Goal: Task Accomplishment & Management: Complete application form

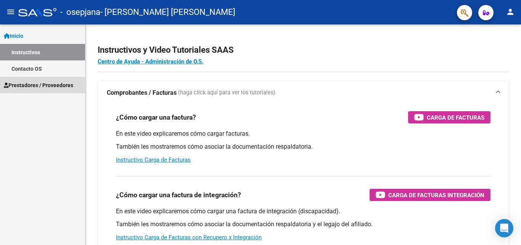
click at [52, 88] on span "Prestadores / Proveedores" at bounding box center [38, 85] width 69 height 8
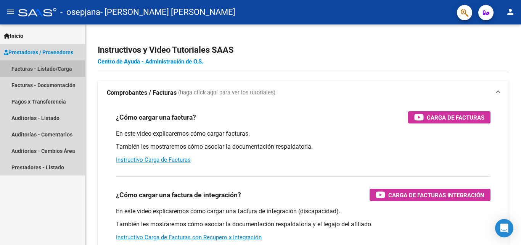
click at [53, 68] on link "Facturas - Listado/Carga" at bounding box center [42, 68] width 85 height 16
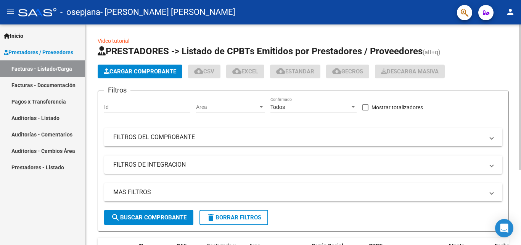
click at [134, 70] on span "Cargar Comprobante" at bounding box center [140, 71] width 72 height 7
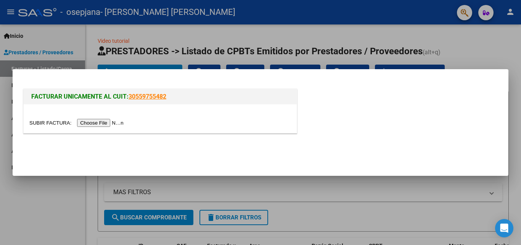
click at [109, 122] on input "file" at bounding box center [77, 123] width 97 height 8
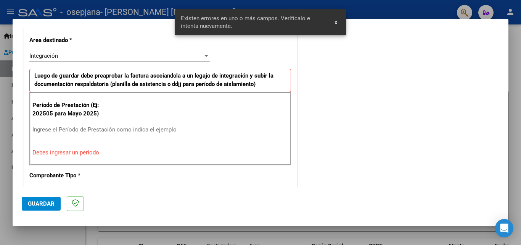
scroll to position [187, 0]
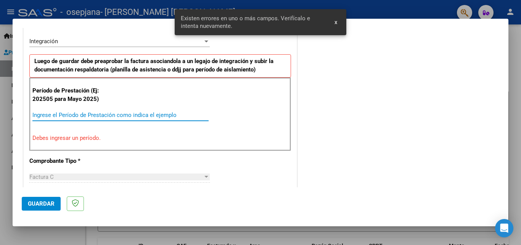
click at [113, 113] on input "Ingrese el Período de Prestación como indica el ejemplo" at bounding box center [120, 114] width 176 height 7
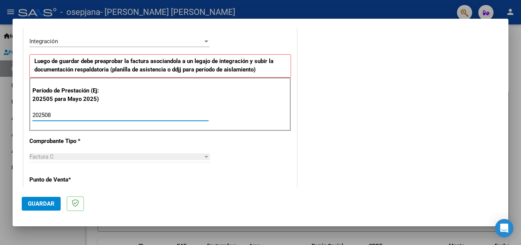
type input "202508"
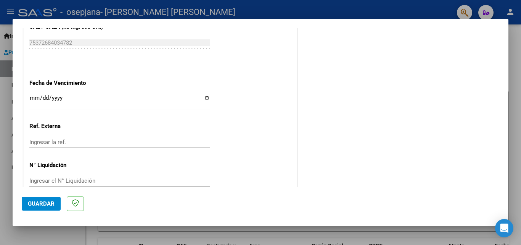
scroll to position [500, 0]
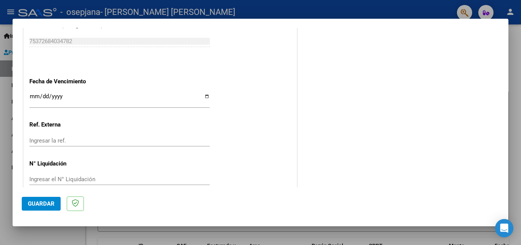
click at [206, 95] on input "Ingresar la fecha" at bounding box center [119, 99] width 180 height 12
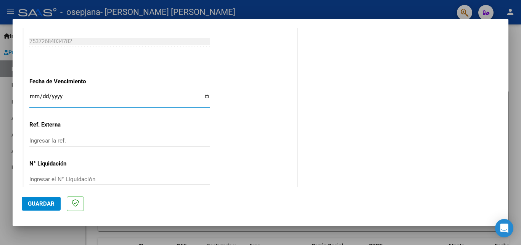
type input "[DATE]"
click at [55, 206] on button "Guardar" at bounding box center [41, 203] width 39 height 14
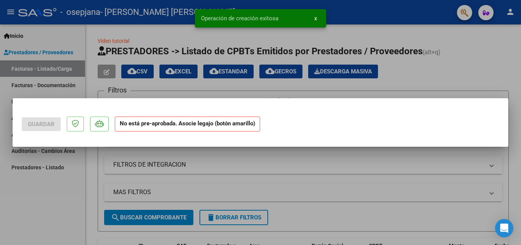
scroll to position [0, 0]
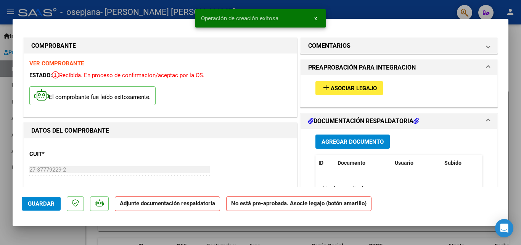
click at [338, 87] on span "Asociar Legajo" at bounding box center [354, 88] width 46 height 7
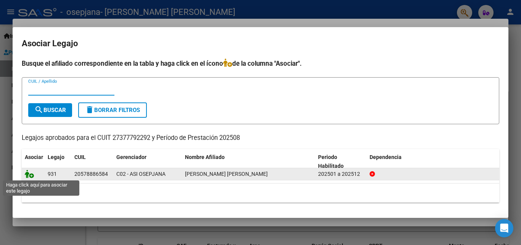
click at [29, 175] on icon at bounding box center [29, 173] width 9 height 8
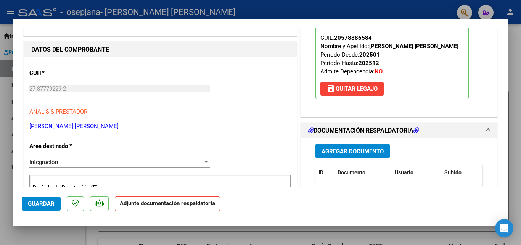
scroll to position [109, 0]
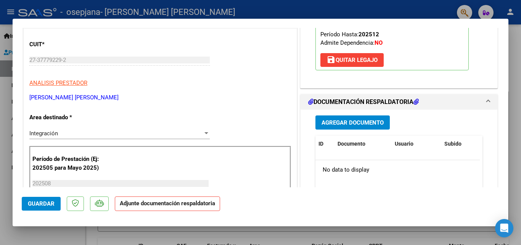
click at [371, 117] on button "Agregar Documento" at bounding box center [352, 122] width 74 height 14
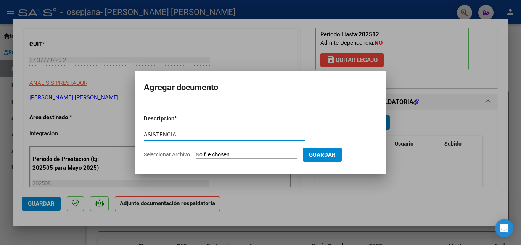
type input "ASISTENCIA"
click at [213, 153] on input "Seleccionar Archivo" at bounding box center [246, 154] width 101 height 7
type input "C:\fakepath\[PERSON_NAME].pdf"
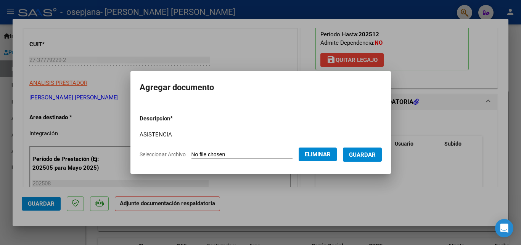
click at [364, 158] on span "Guardar" at bounding box center [362, 154] width 27 height 7
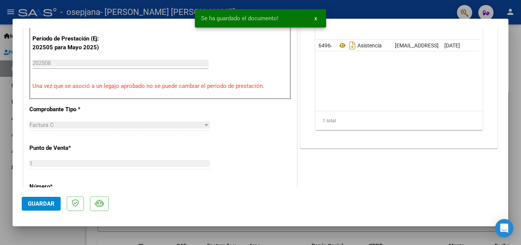
scroll to position [231, 0]
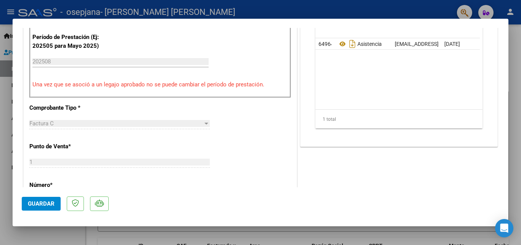
click at [32, 203] on span "Guardar" at bounding box center [41, 203] width 27 height 7
click at [40, 196] on button "Guardar" at bounding box center [41, 203] width 39 height 14
